Goal: Use online tool/utility: Utilize a website feature to perform a specific function

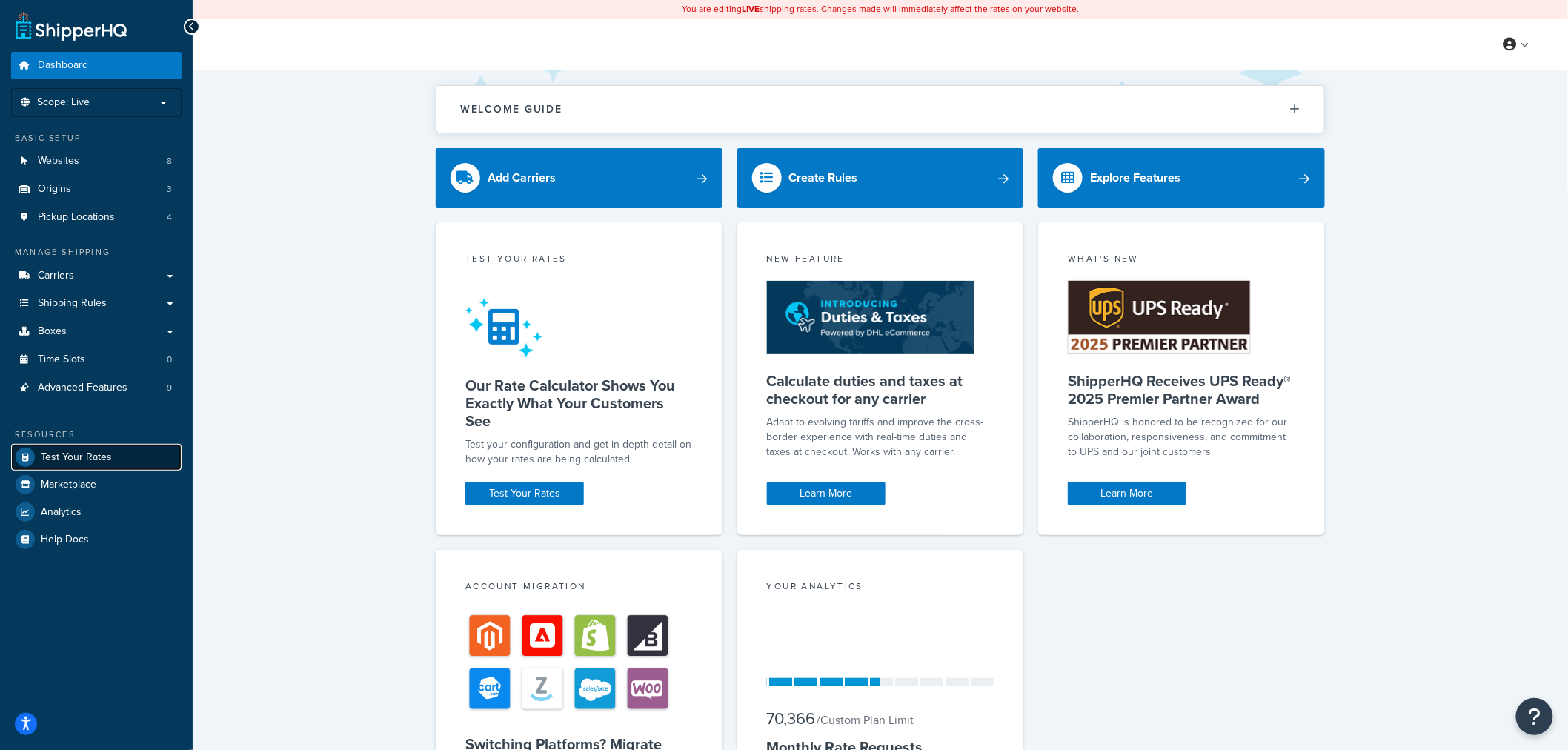
click at [90, 459] on span "Test Your Rates" at bounding box center [76, 457] width 71 height 12
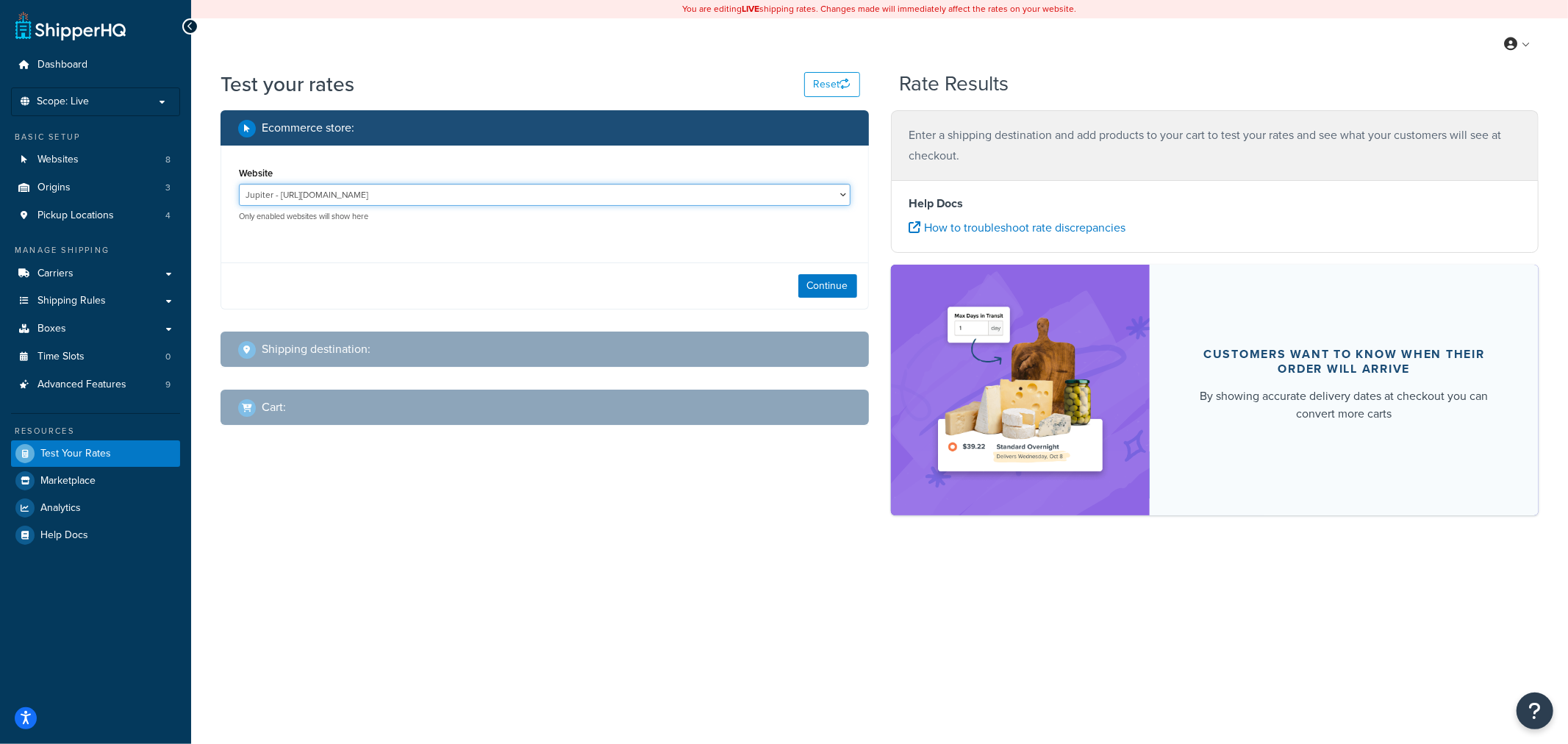
click at [423, 200] on select "Jupiter - [URL][DOMAIN_NAME] Mercury - [URL][DOMAIN_NAME] Venus - [URL][DOMAIN_…" at bounding box center [545, 195] width 612 height 22
select select "2c209cb4b714c765d0ce5177c5b8e241"
click at [239, 183] on select "Jupiter - [URL][DOMAIN_NAME] Mercury - [URL][DOMAIN_NAME] Venus - [URL][DOMAIN_…" at bounding box center [545, 195] width 612 height 22
click at [832, 284] on button "Continue" at bounding box center [827, 285] width 59 height 23
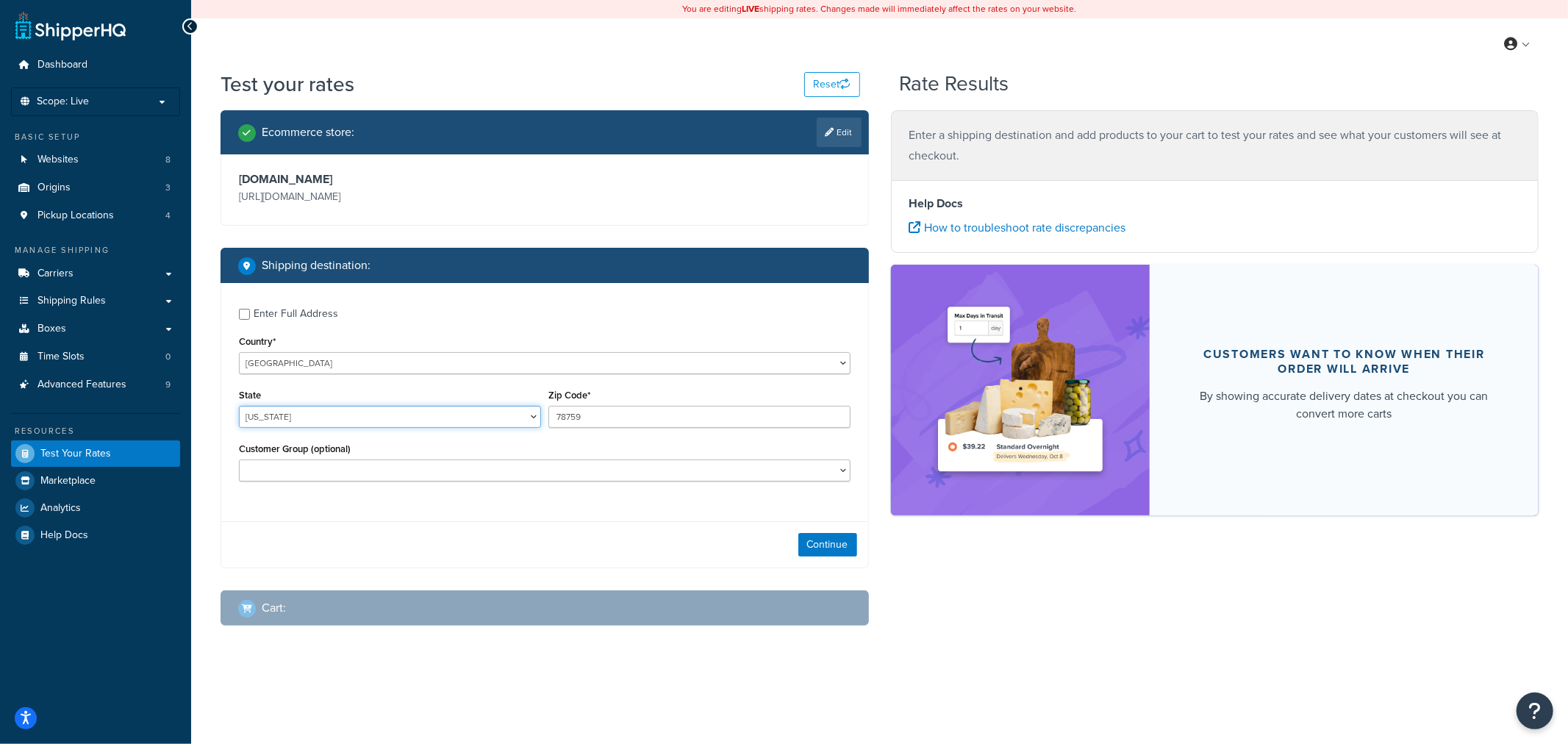
click at [312, 420] on select "[US_STATE] [US_STATE] [US_STATE] [US_STATE] [US_STATE] Armed Forces Americas Ar…" at bounding box center [390, 417] width 302 height 22
select select "AZ"
click at [239, 407] on select "[US_STATE] [US_STATE] [US_STATE] [US_STATE] [US_STATE] Armed Forces Americas Ar…" at bounding box center [390, 417] width 302 height 22
drag, startPoint x: 596, startPoint y: 424, endPoint x: 536, endPoint y: 421, distance: 60.1
click at [536, 421] on div "State [US_STATE] [US_STATE] [US_STATE] [US_STATE] [US_STATE] Armed Forces Ameri…" at bounding box center [545, 413] width 619 height 54
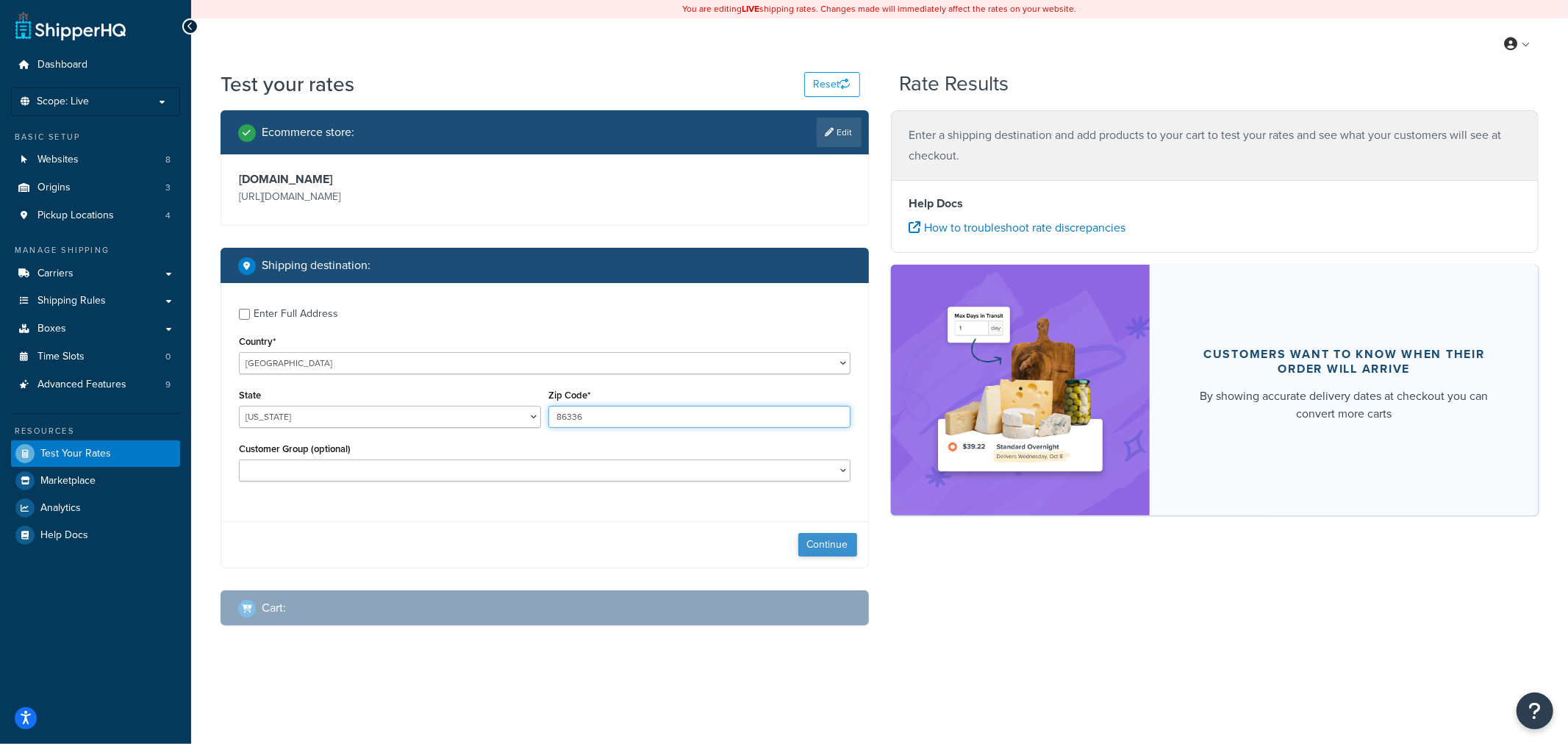
type input "86336"
click at [821, 541] on button "Continue" at bounding box center [827, 544] width 59 height 23
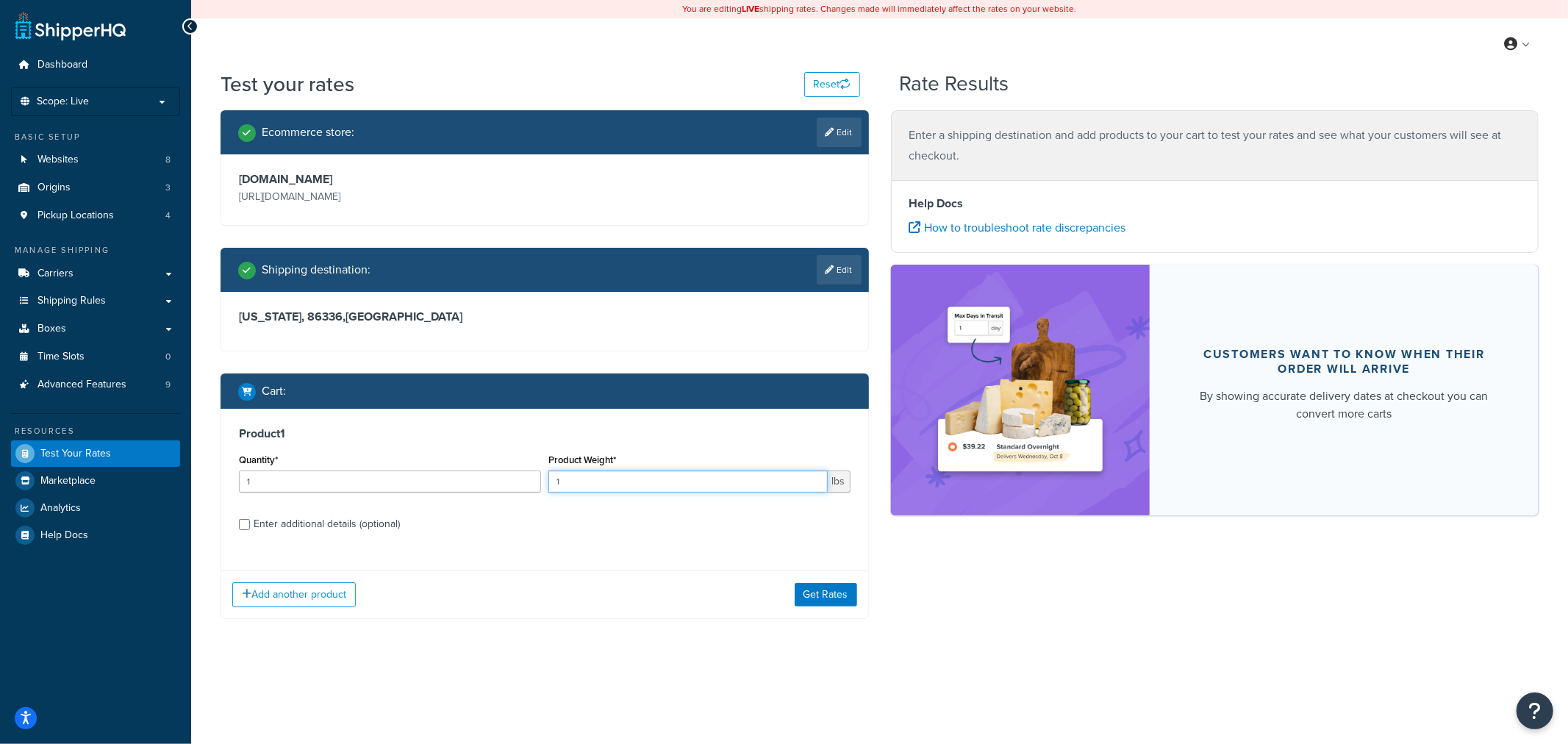
drag, startPoint x: 590, startPoint y: 483, endPoint x: 513, endPoint y: 483, distance: 77.0
click at [523, 483] on div "Quantity* 1 Product Weight* 1 lbs" at bounding box center [545, 477] width 619 height 54
type input "3"
click at [829, 596] on button "Get Rates" at bounding box center [825, 594] width 62 height 23
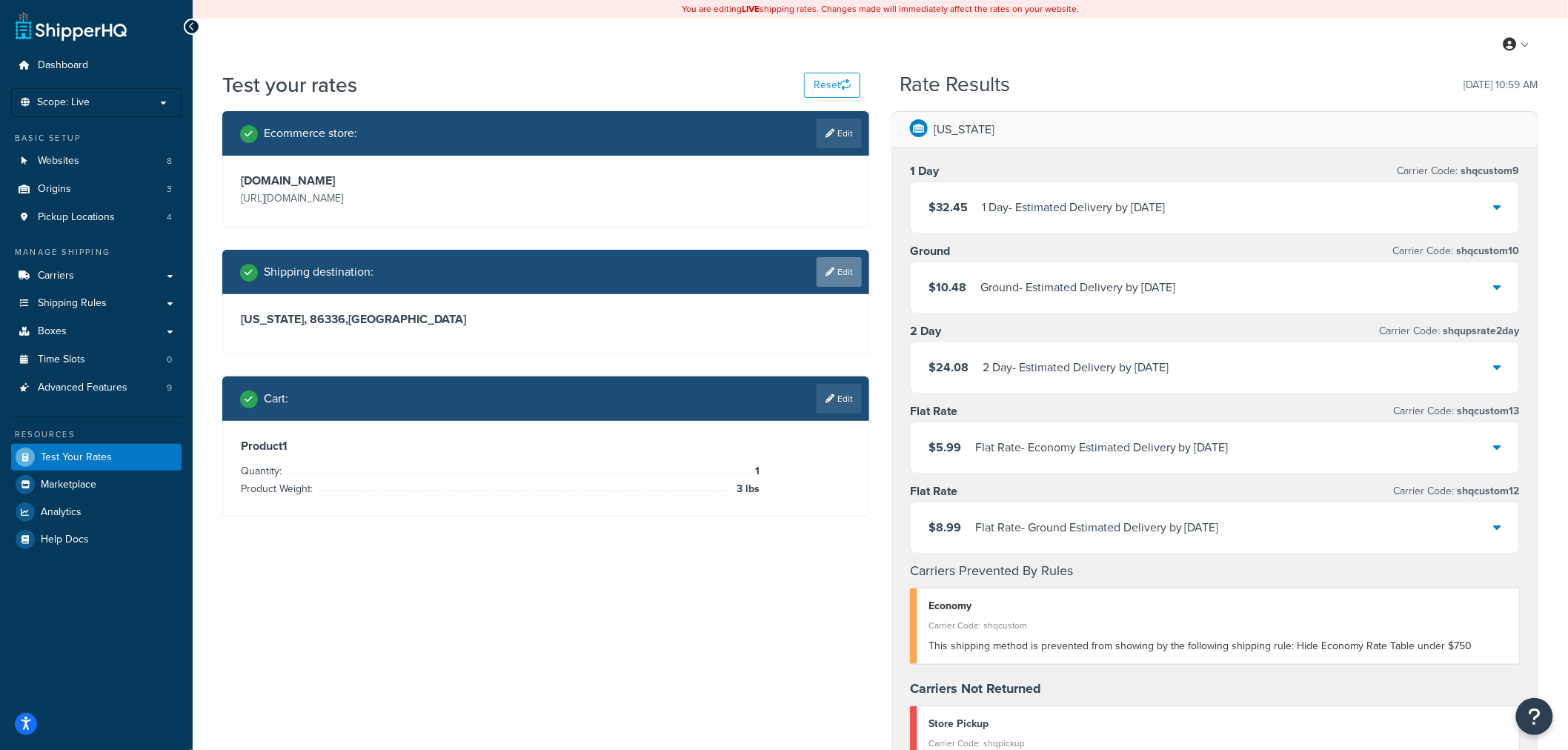
click at [838, 274] on link "Edit" at bounding box center [839, 272] width 45 height 30
select select "AZ"
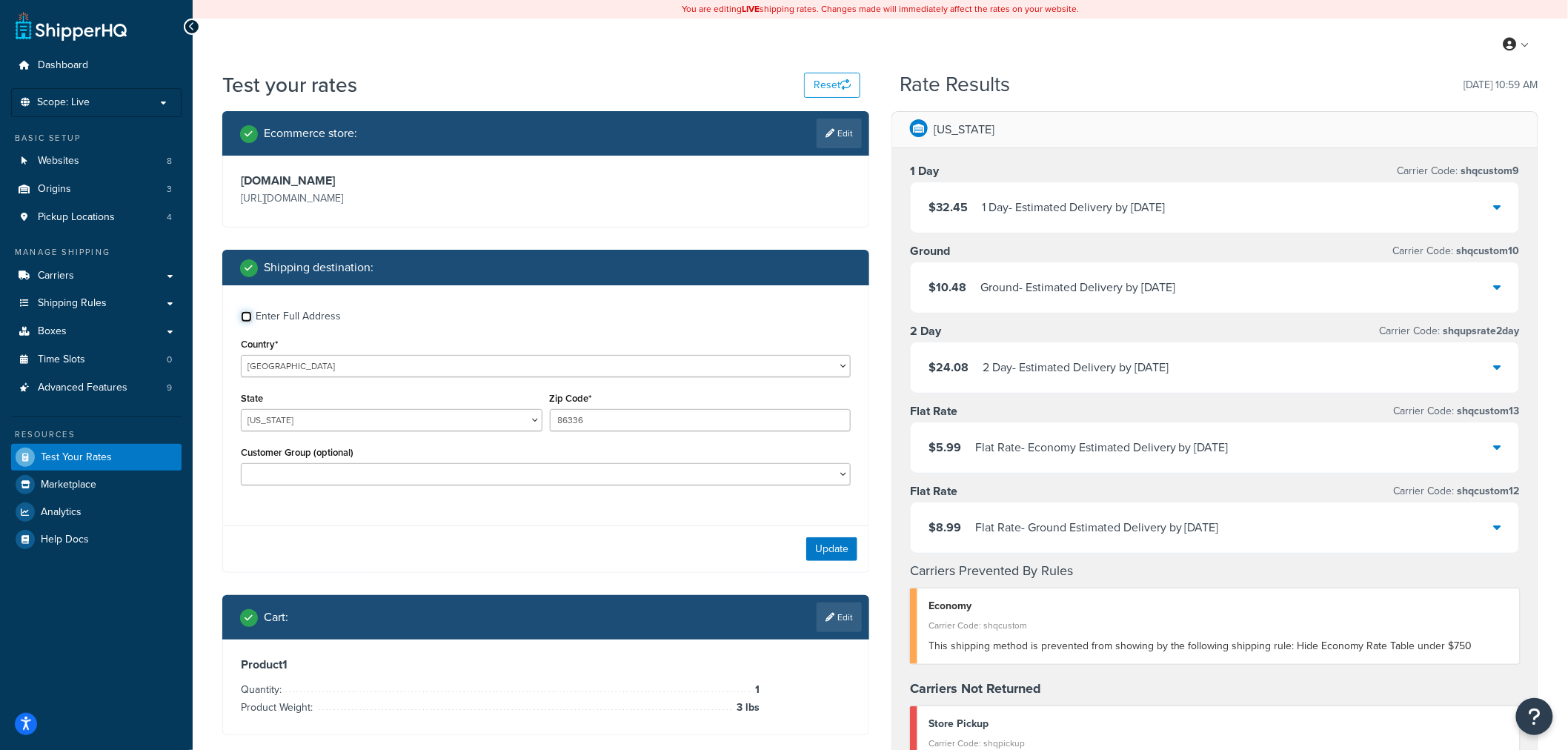
click at [244, 314] on input "Enter Full Address" at bounding box center [247, 317] width 11 height 11
checkbox input "true"
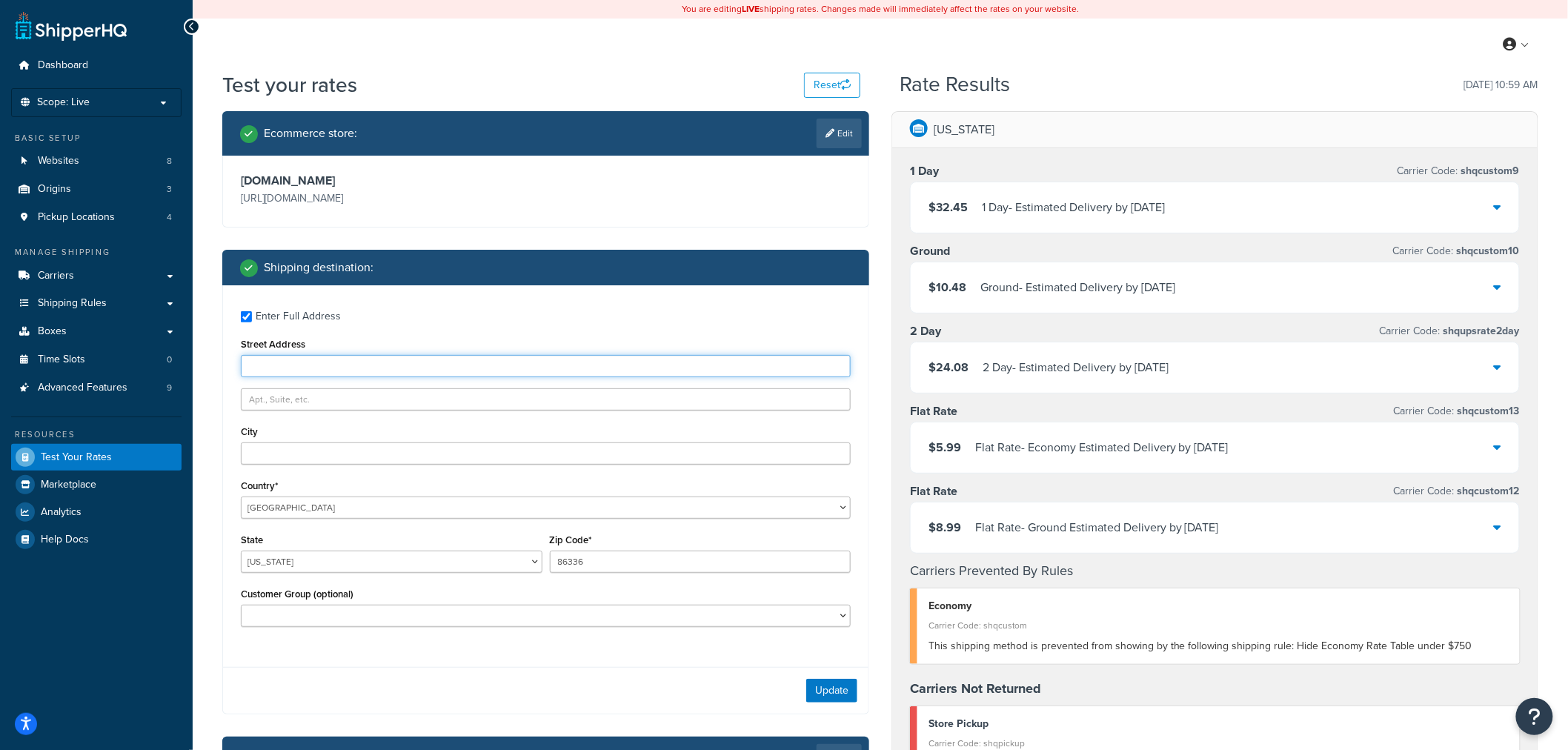
click at [276, 365] on input "Street Address" at bounding box center [546, 366] width 610 height 23
type input "[STREET_ADDRESS]"
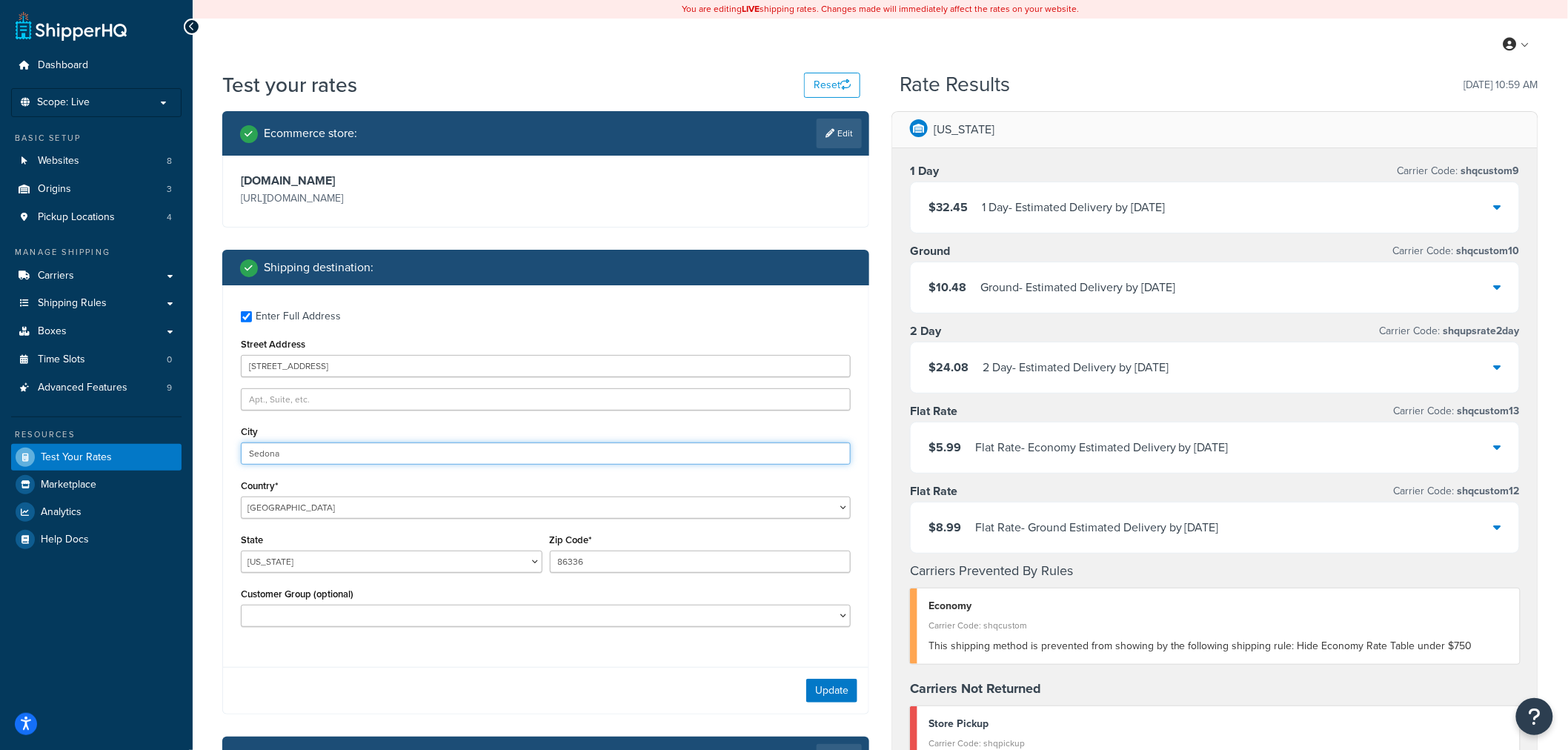
type input "Sedona"
click at [827, 692] on button "Update" at bounding box center [832, 690] width 51 height 23
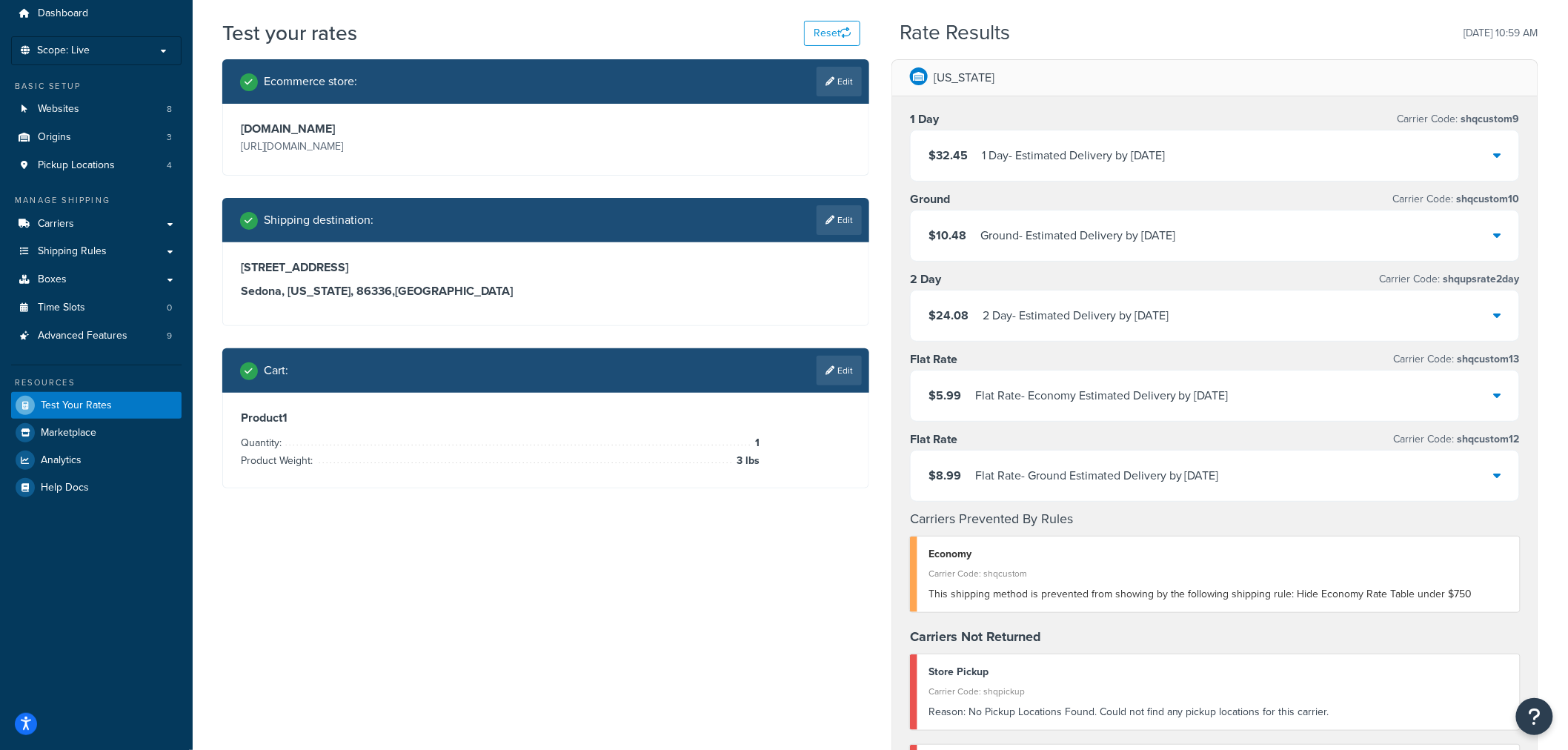
scroll to position [164, 0]
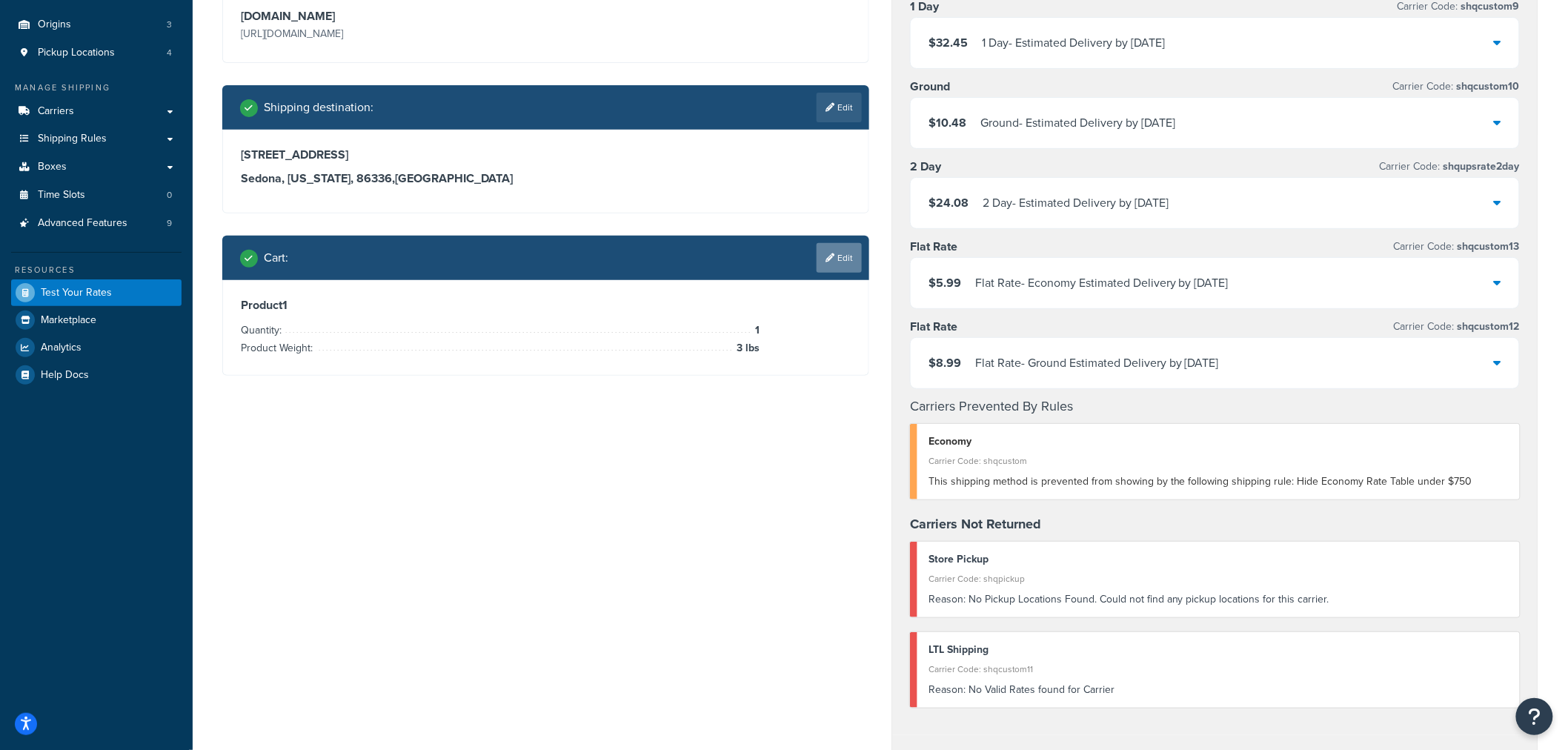
click at [839, 255] on link "Edit" at bounding box center [839, 258] width 45 height 30
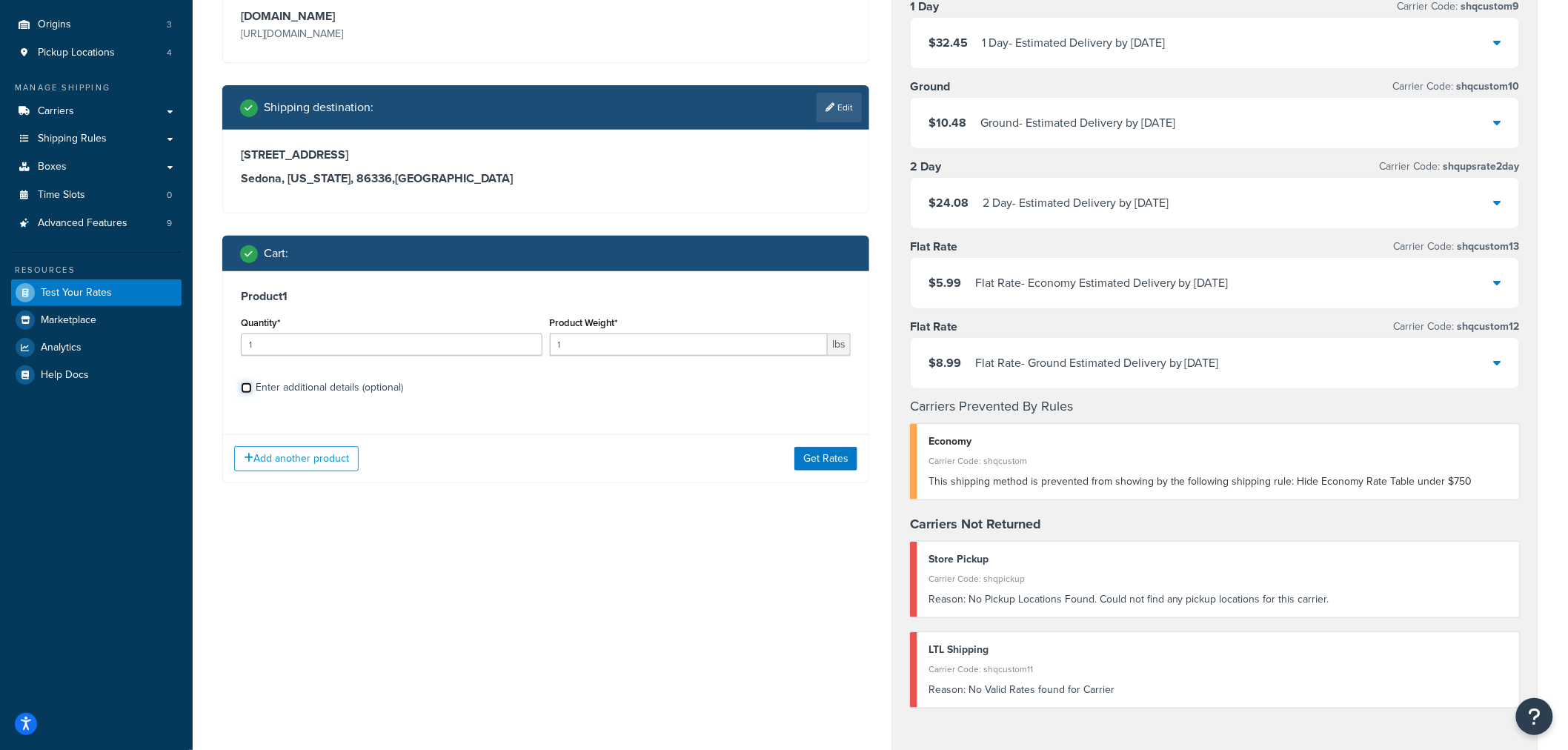
click at [246, 389] on input "Enter additional details (optional)" at bounding box center [247, 388] width 11 height 11
checkbox input "true"
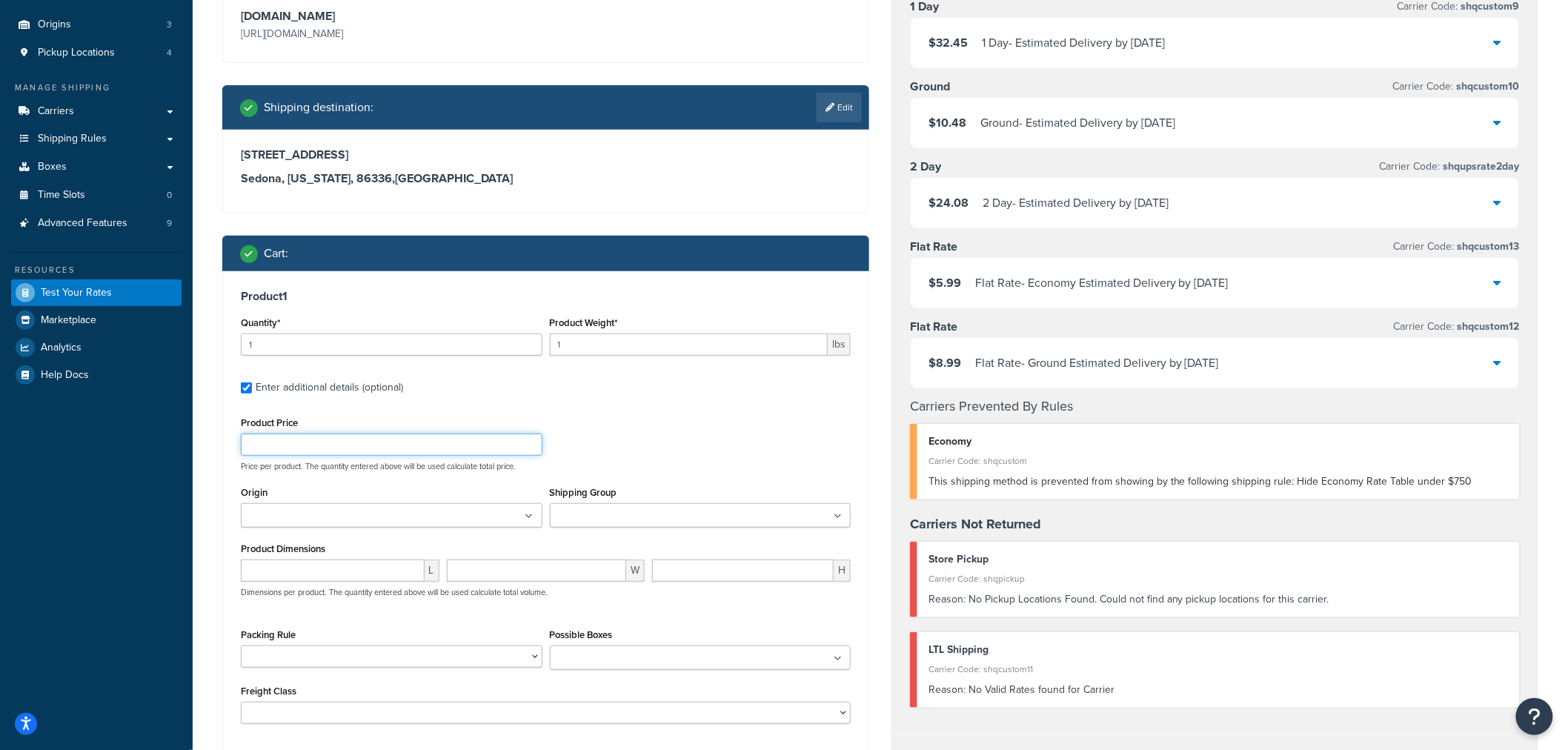
click at [268, 438] on input "Product Price" at bounding box center [392, 445] width 301 height 23
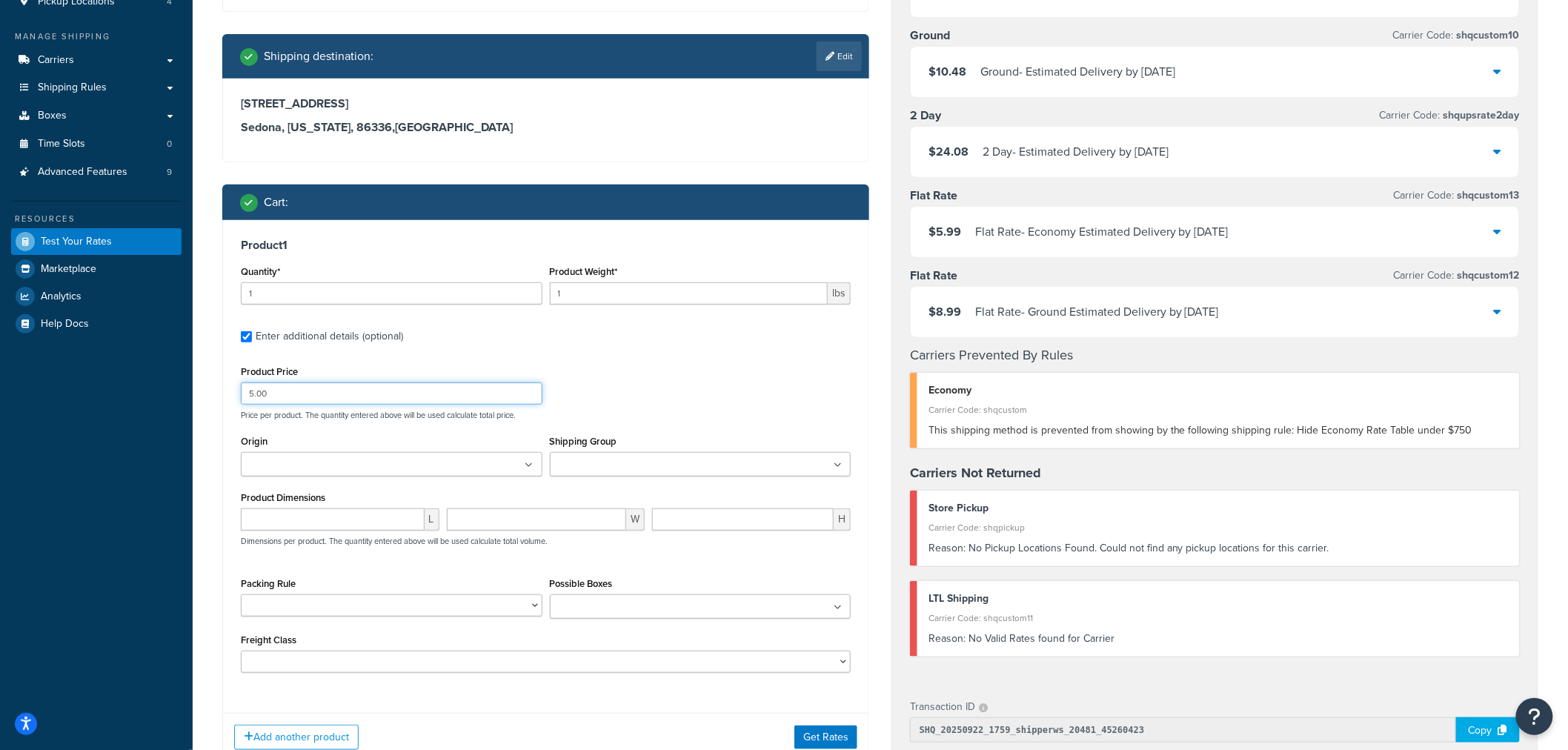
scroll to position [411, 0]
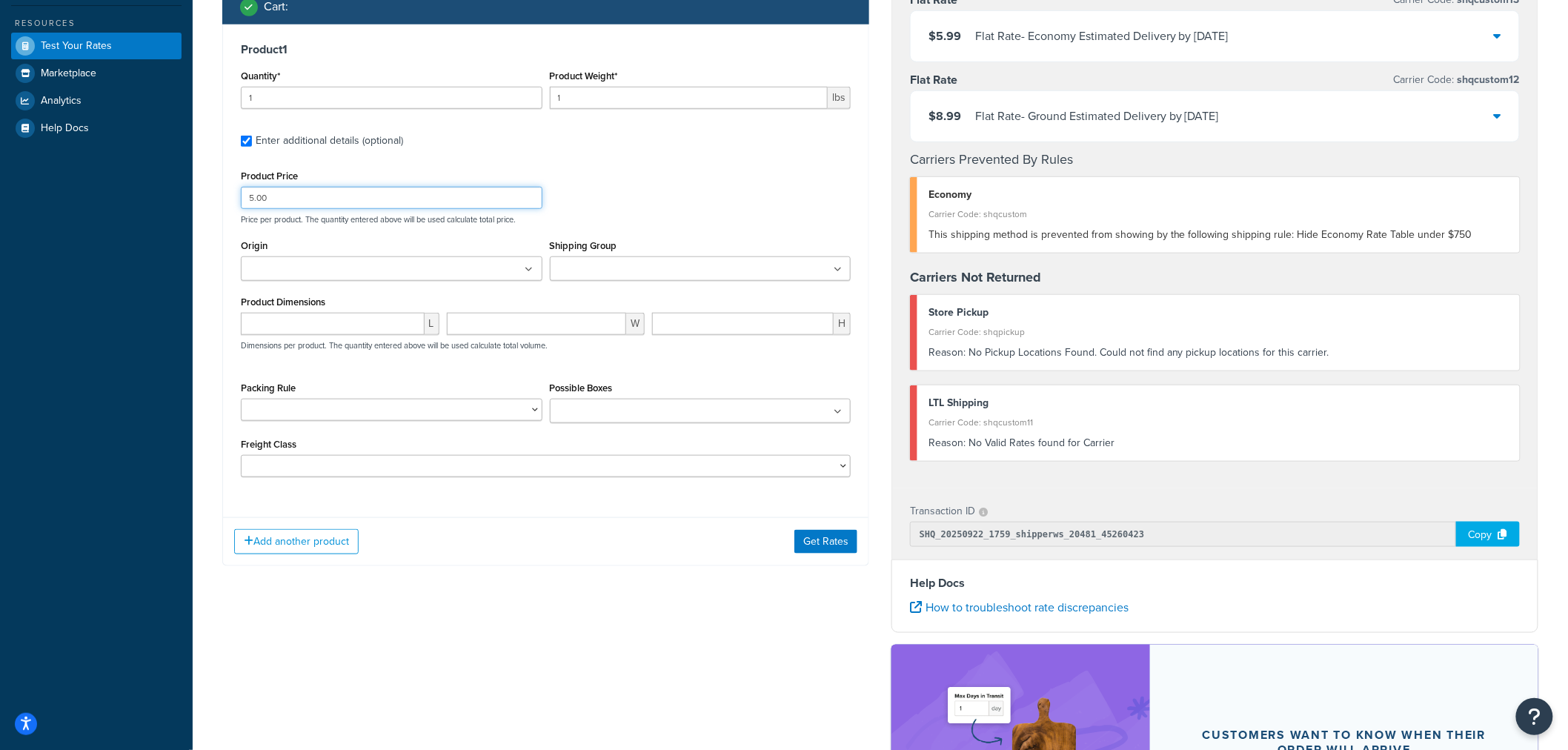
type input "5.00"
click at [841, 538] on button "Get Rates" at bounding box center [825, 541] width 63 height 23
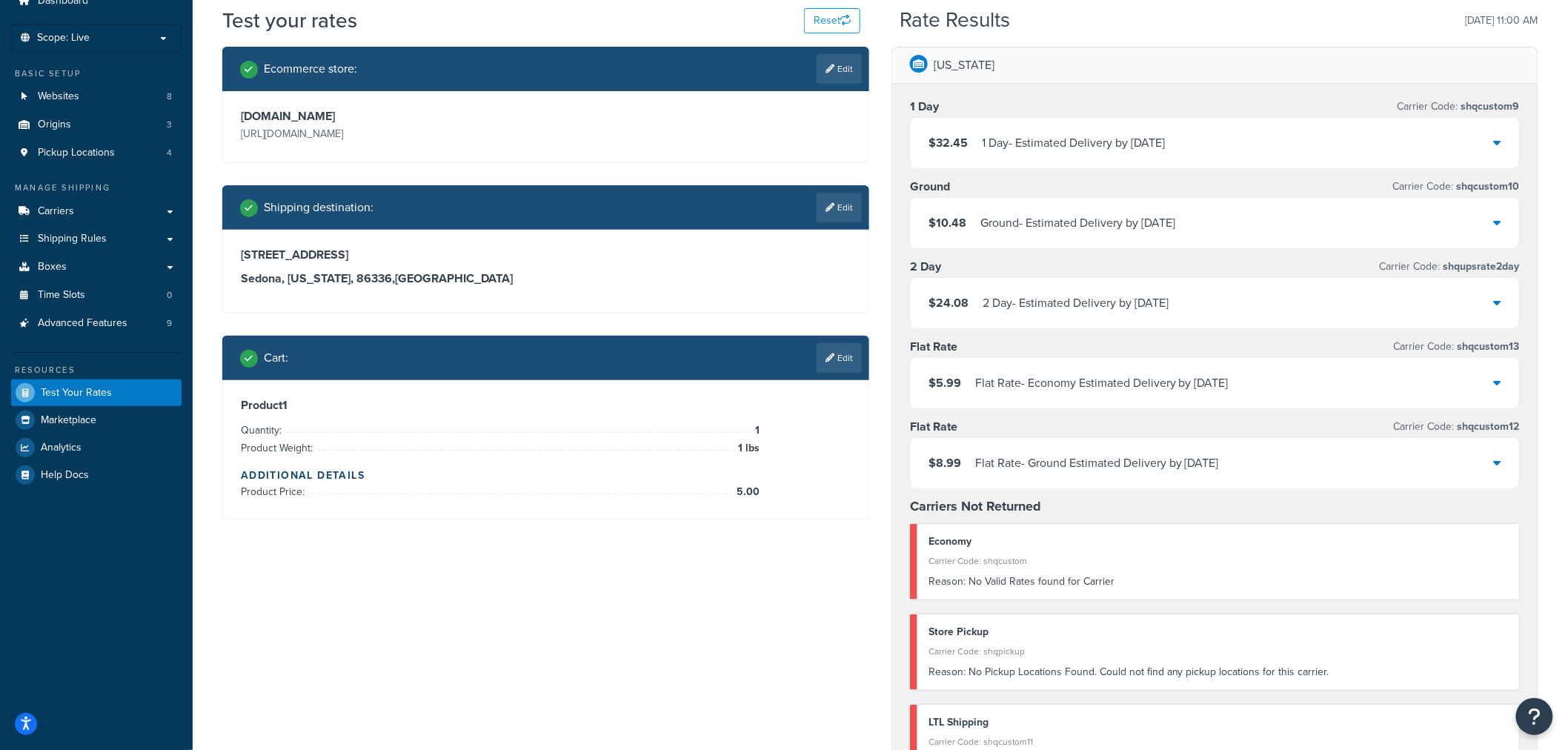
scroll to position [164, 0]
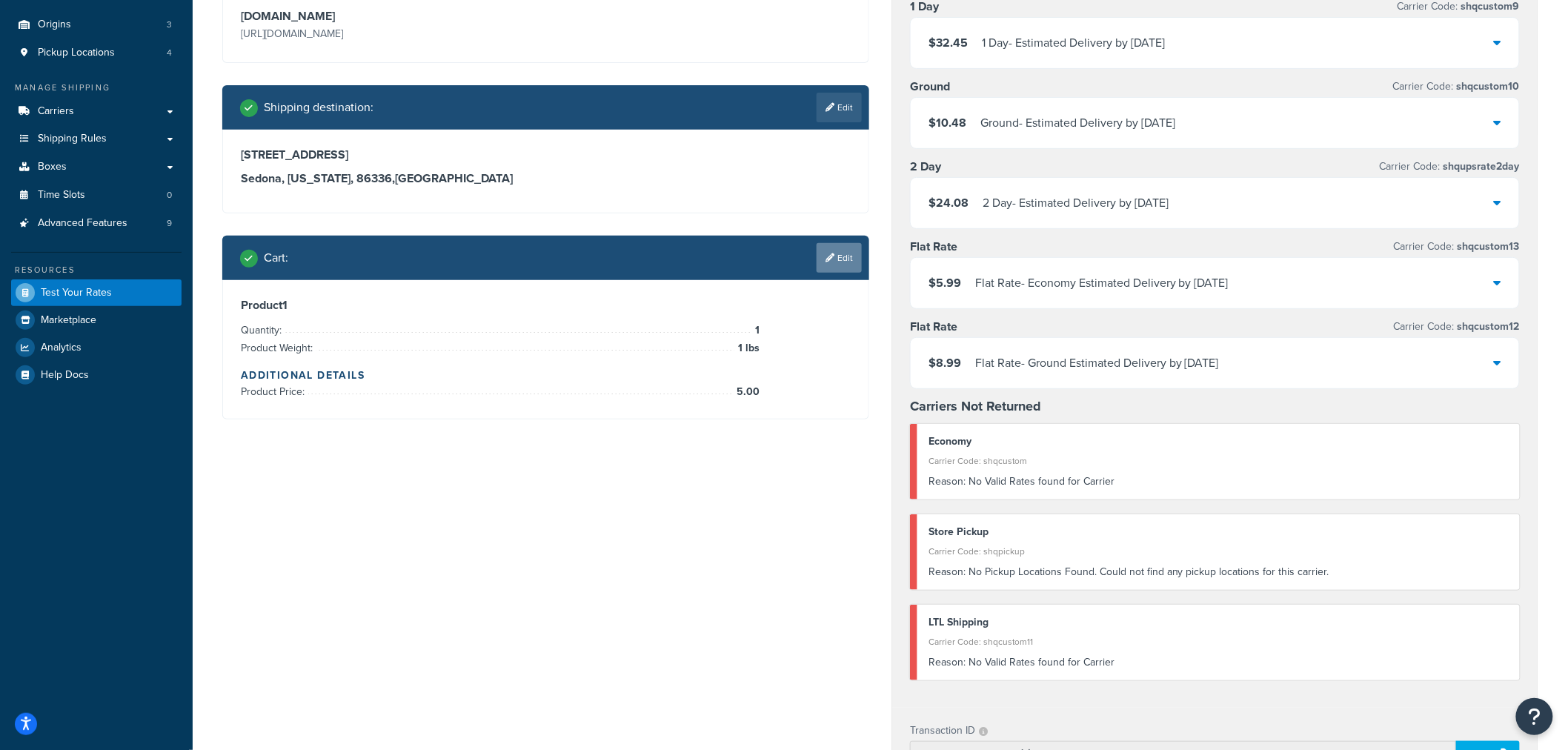
click at [839, 260] on link "Edit" at bounding box center [839, 258] width 45 height 30
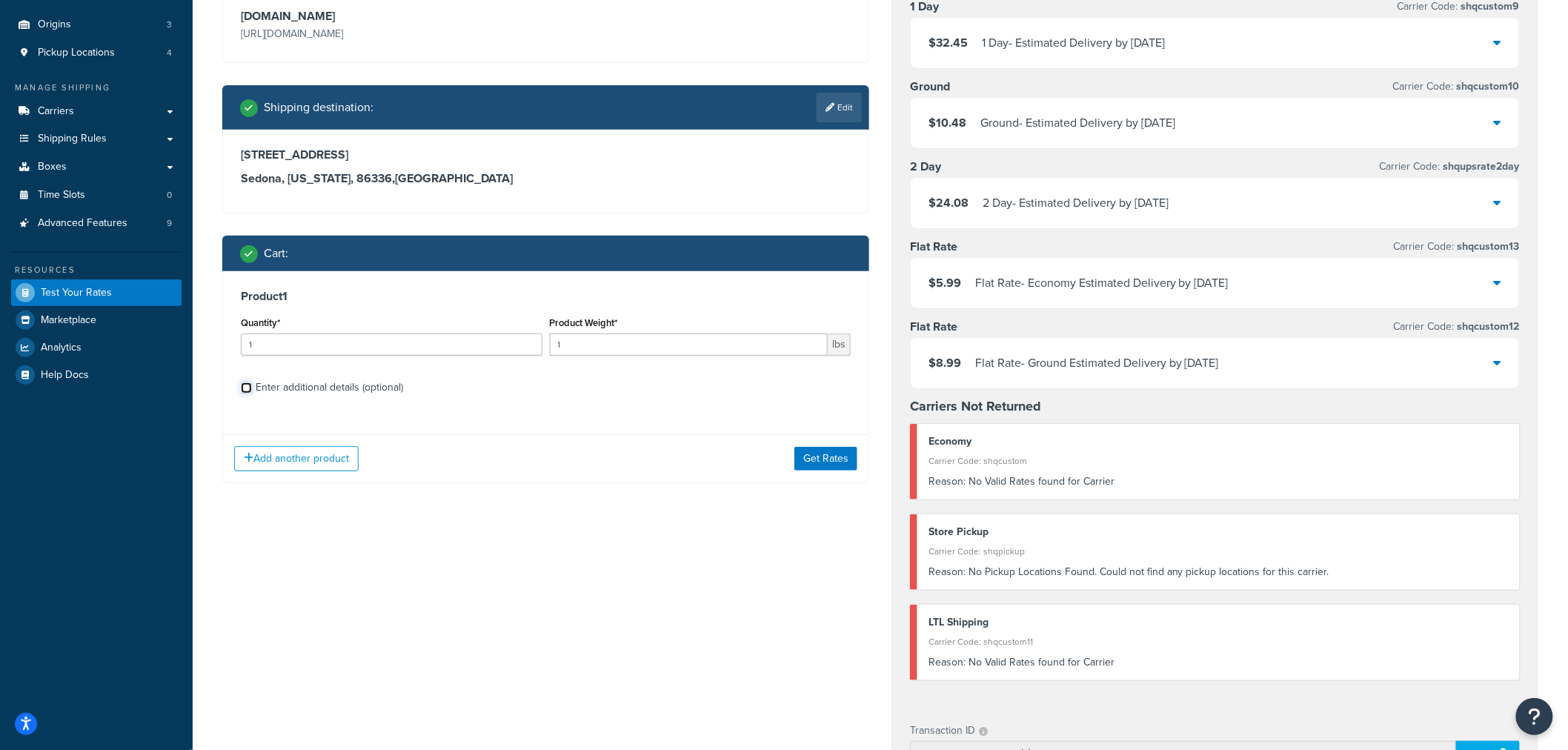
click at [242, 386] on input "Enter additional details (optional)" at bounding box center [247, 388] width 11 height 11
checkbox input "true"
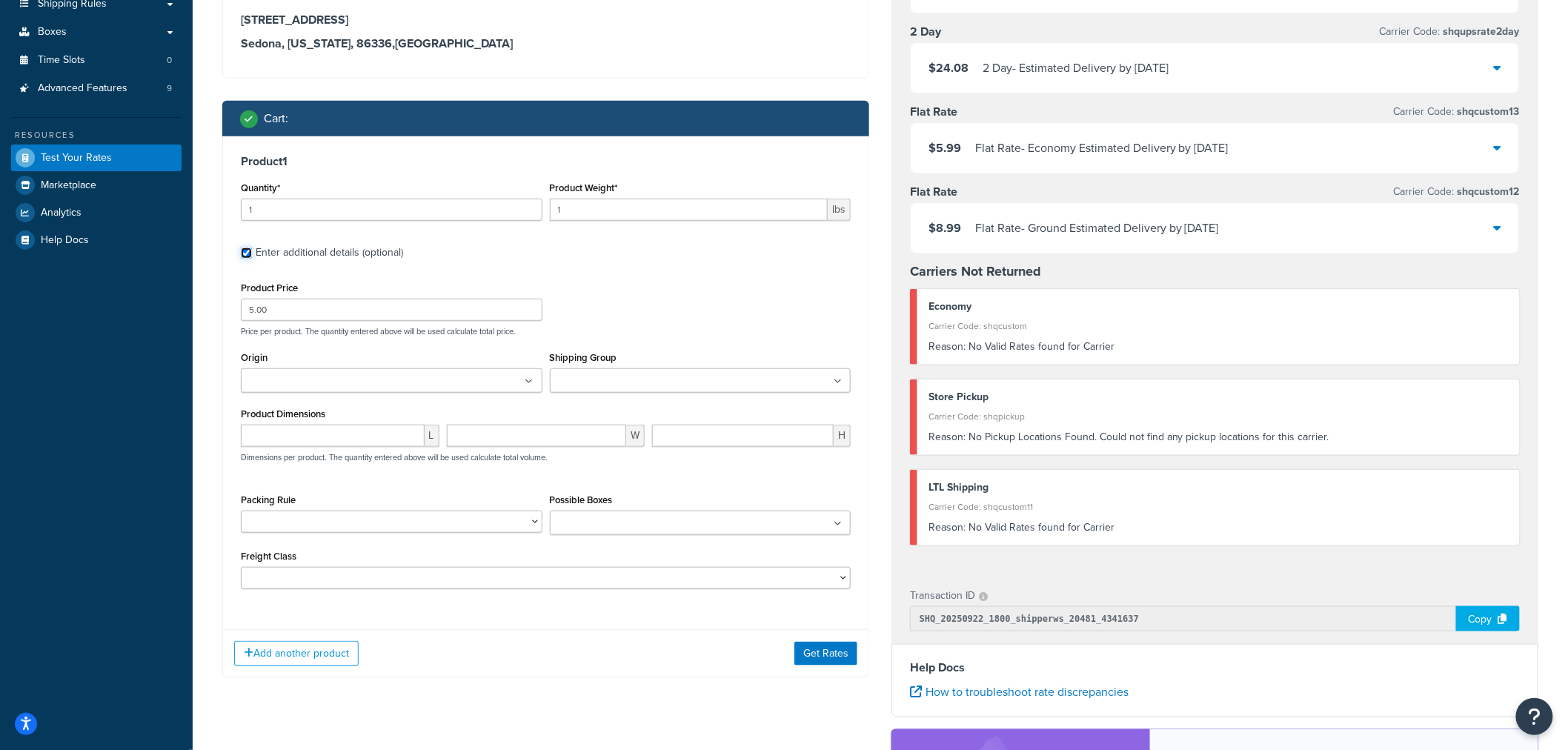
scroll to position [329, 0]
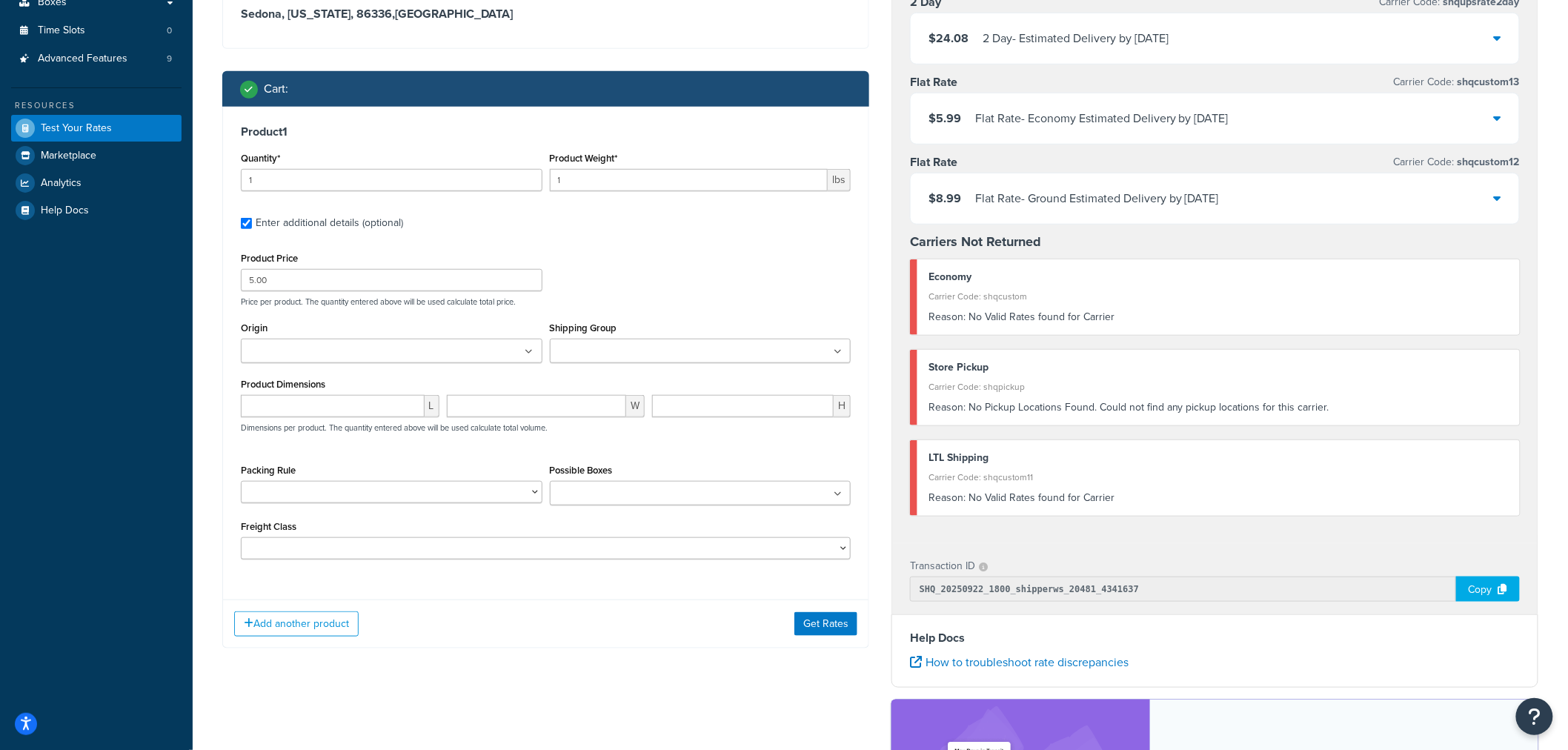
click at [329, 339] on ul at bounding box center [392, 351] width 301 height 24
click at [498, 620] on div "Add another product Get Rates" at bounding box center [546, 623] width 646 height 48
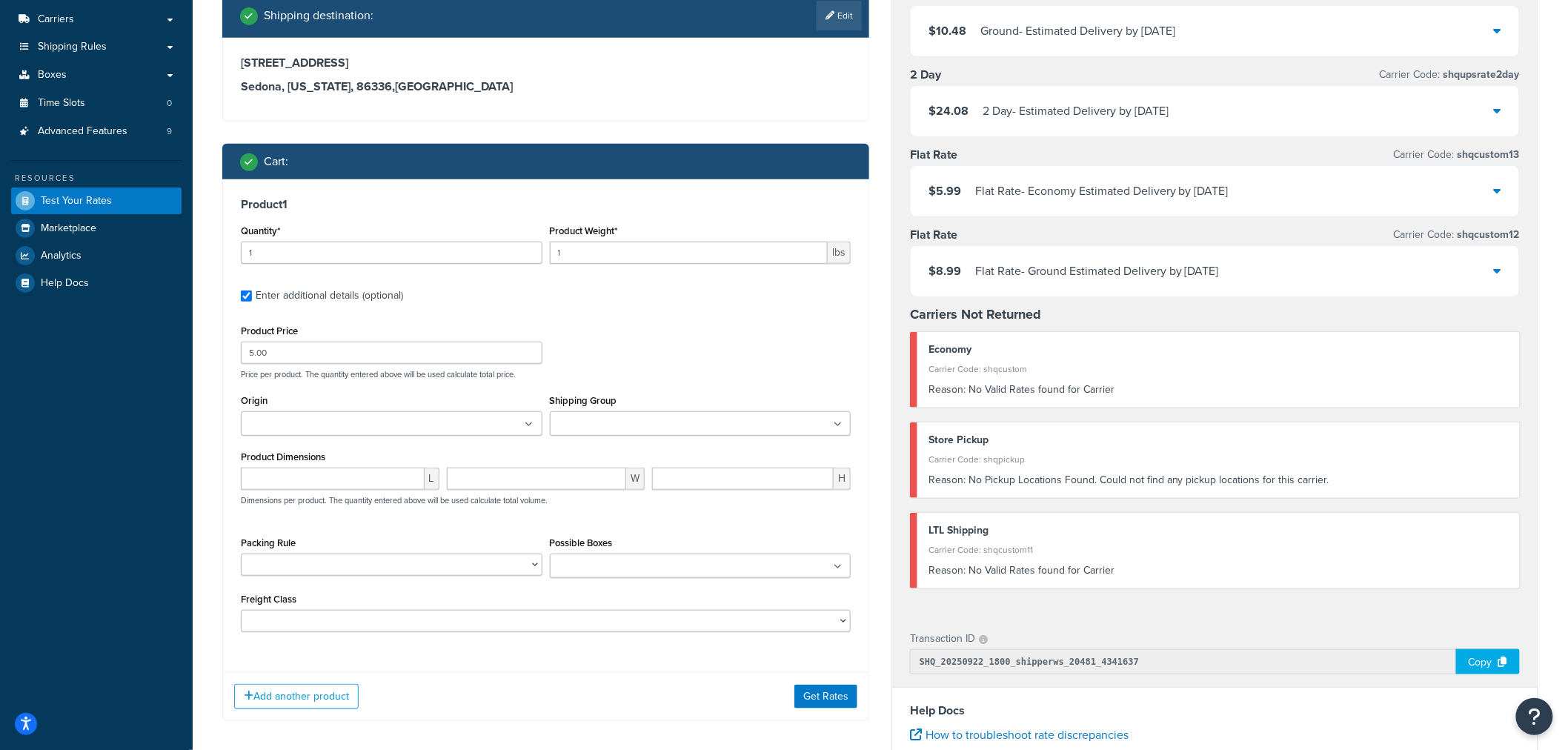
scroll to position [209, 0]
